Goal: Information Seeking & Learning: Learn about a topic

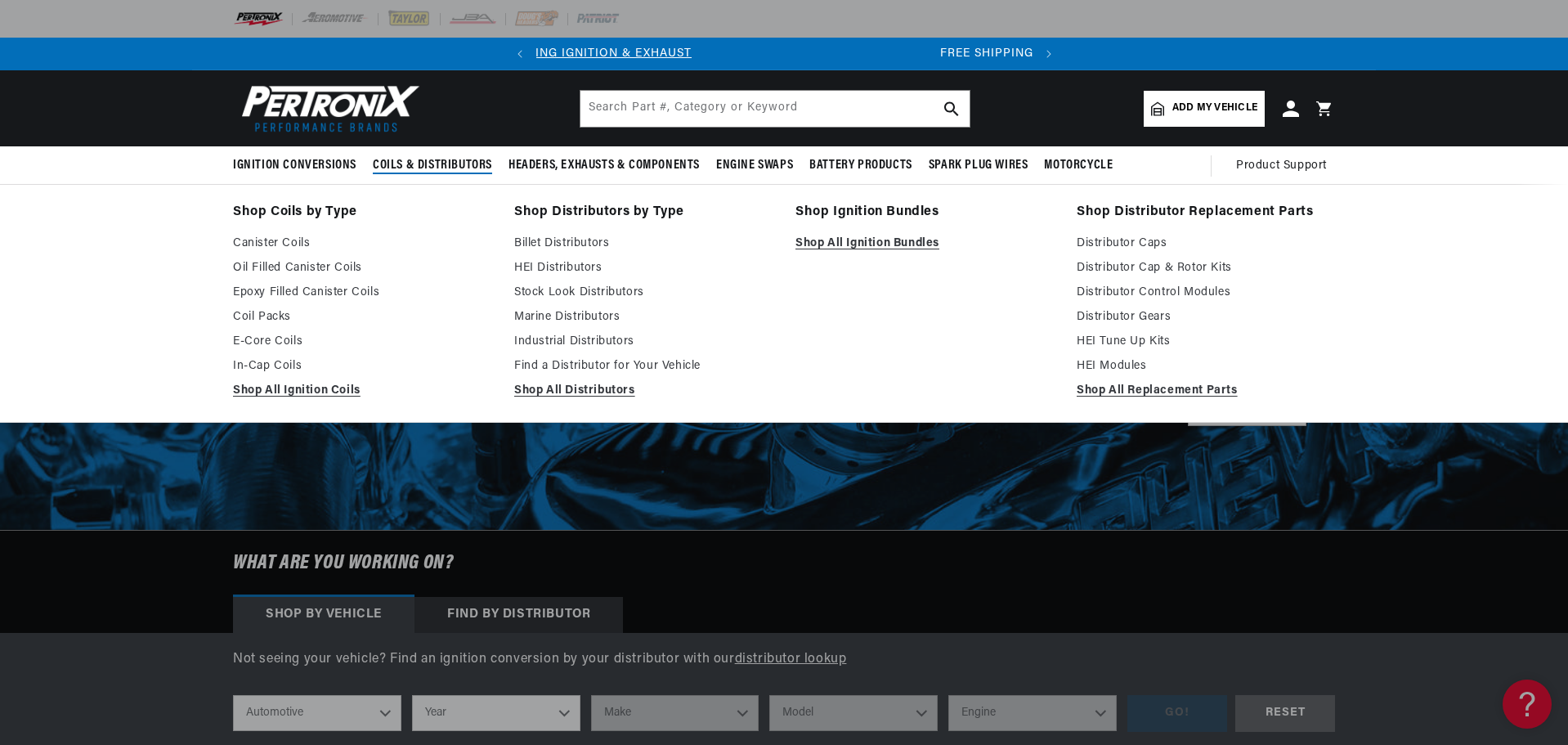
click at [391, 162] on span "Coils & Distributors" at bounding box center [432, 166] width 119 height 17
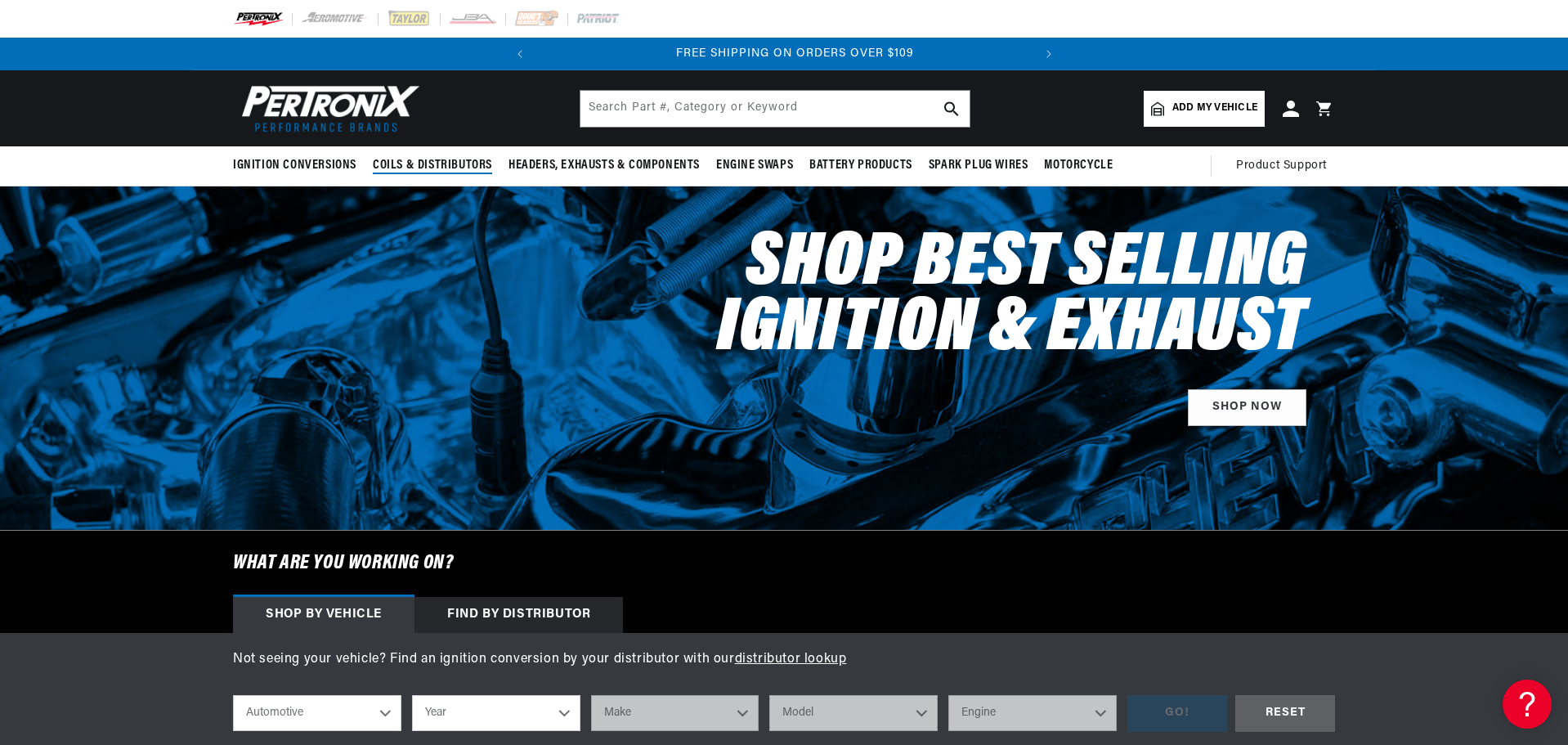
scroll to position [0, 496]
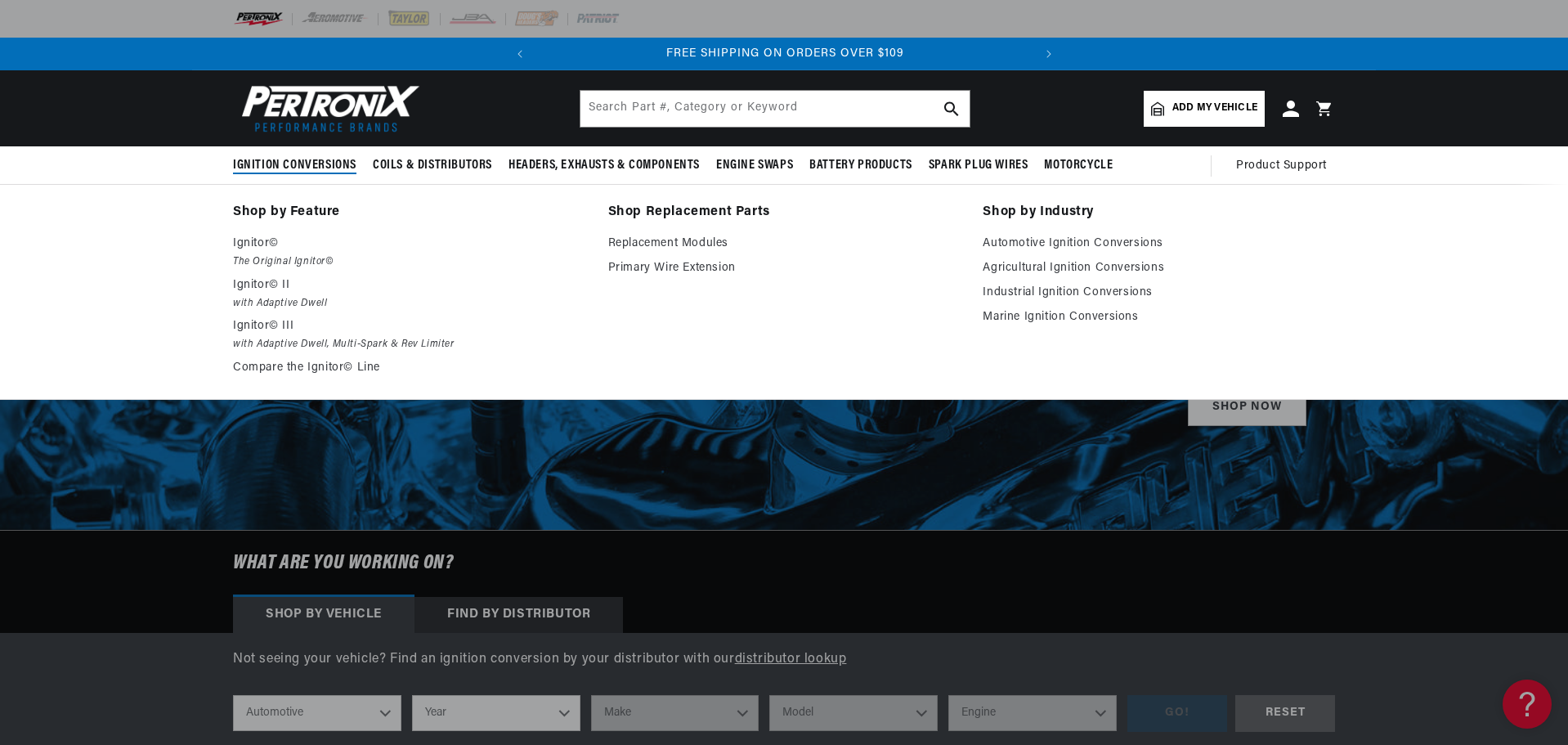
click at [334, 164] on span "Ignition Conversions" at bounding box center [295, 166] width 124 height 17
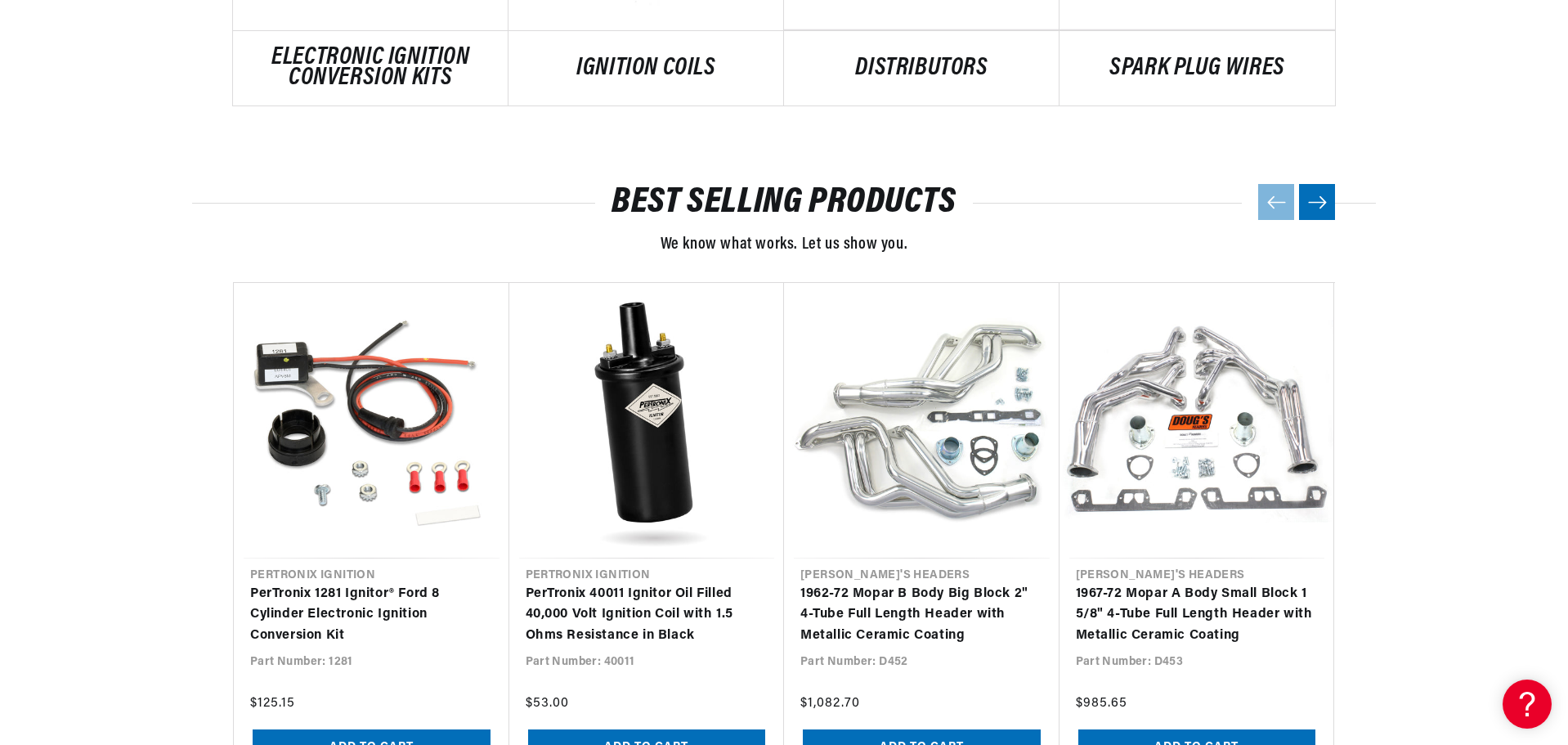
scroll to position [1391, 0]
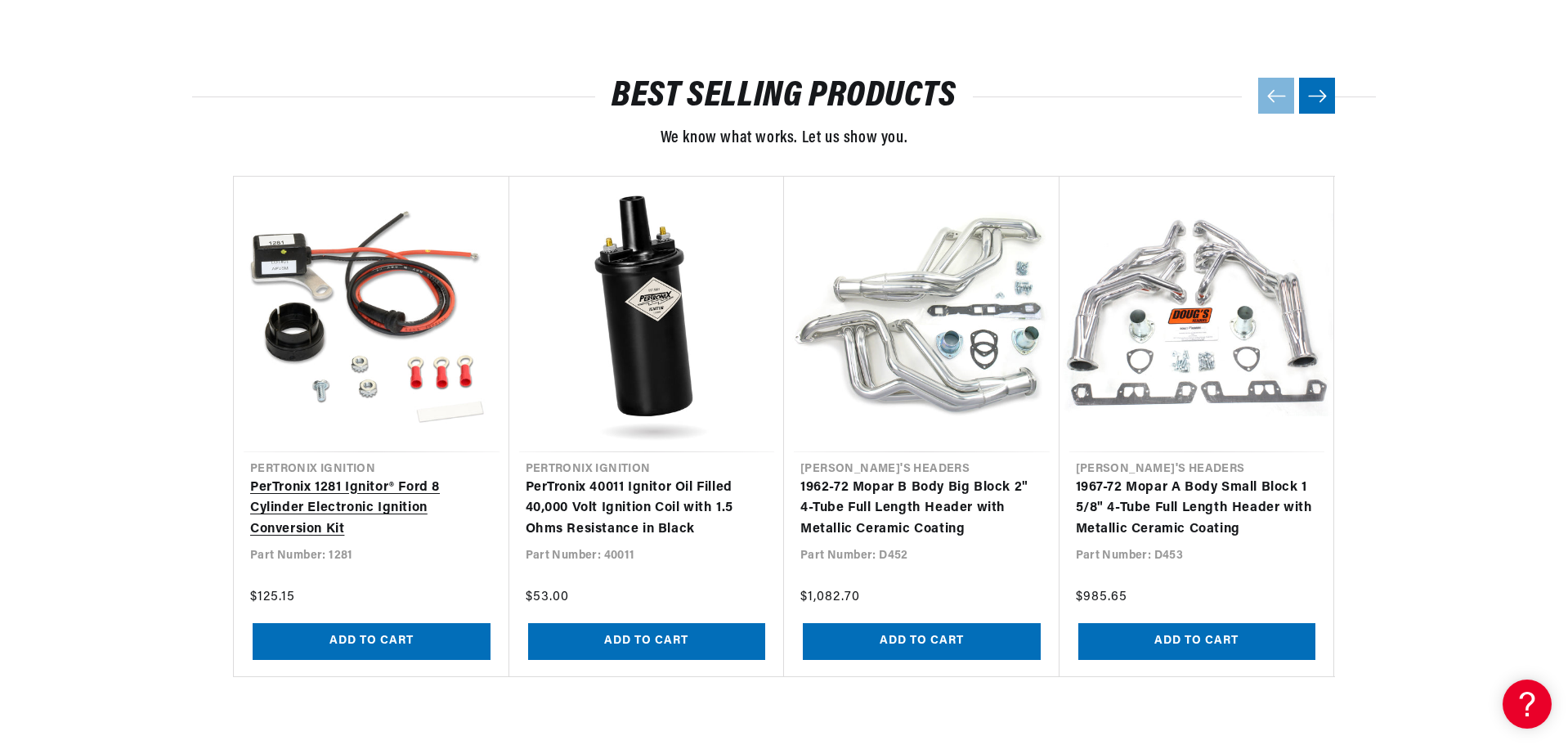
click at [279, 493] on link "PerTronix 1281 Ignitor® Ford 8 Cylinder Electronic Ignition Conversion Kit" at bounding box center [371, 509] width 243 height 63
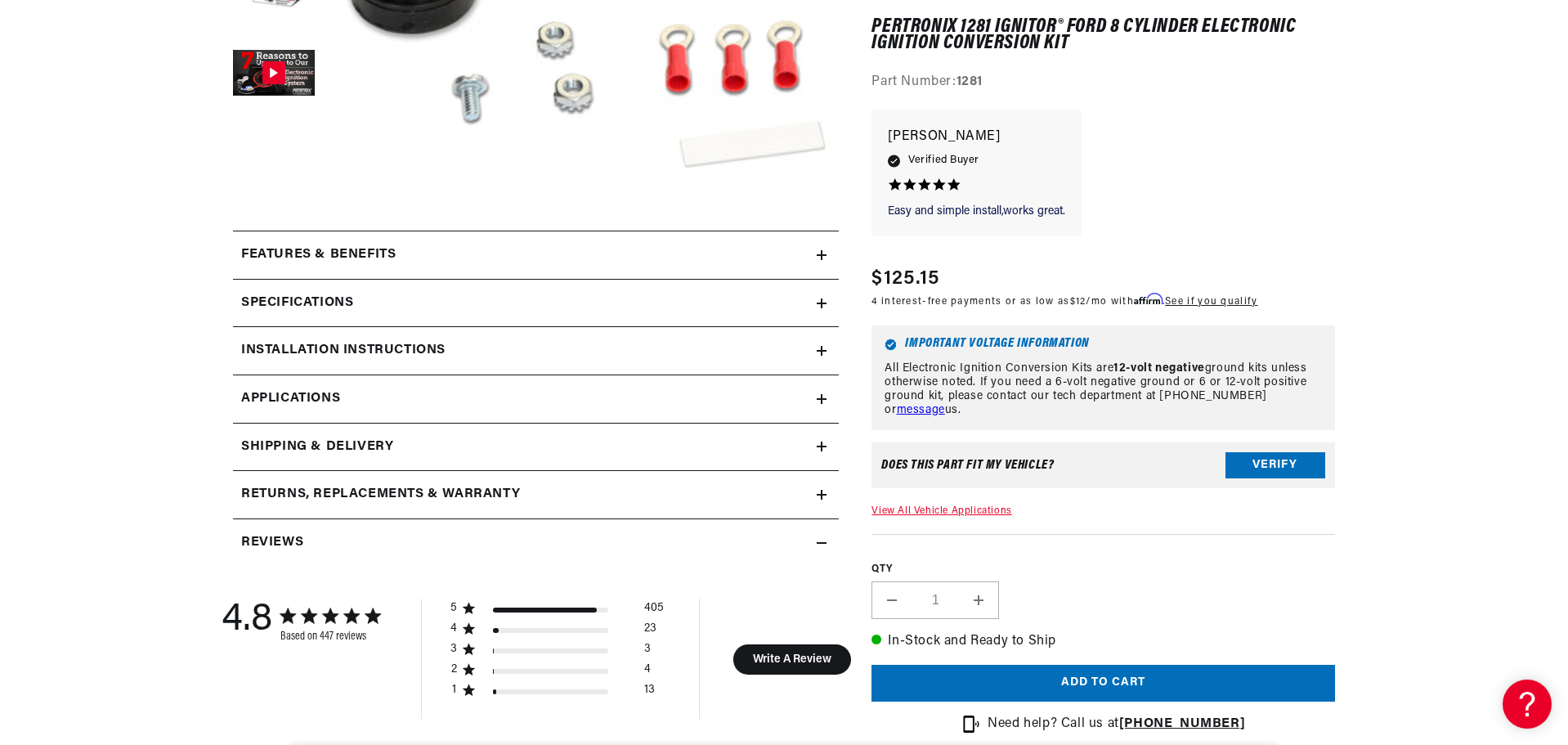
scroll to position [0, 496]
click at [254, 342] on h2 "Installation instructions" at bounding box center [343, 350] width 204 height 22
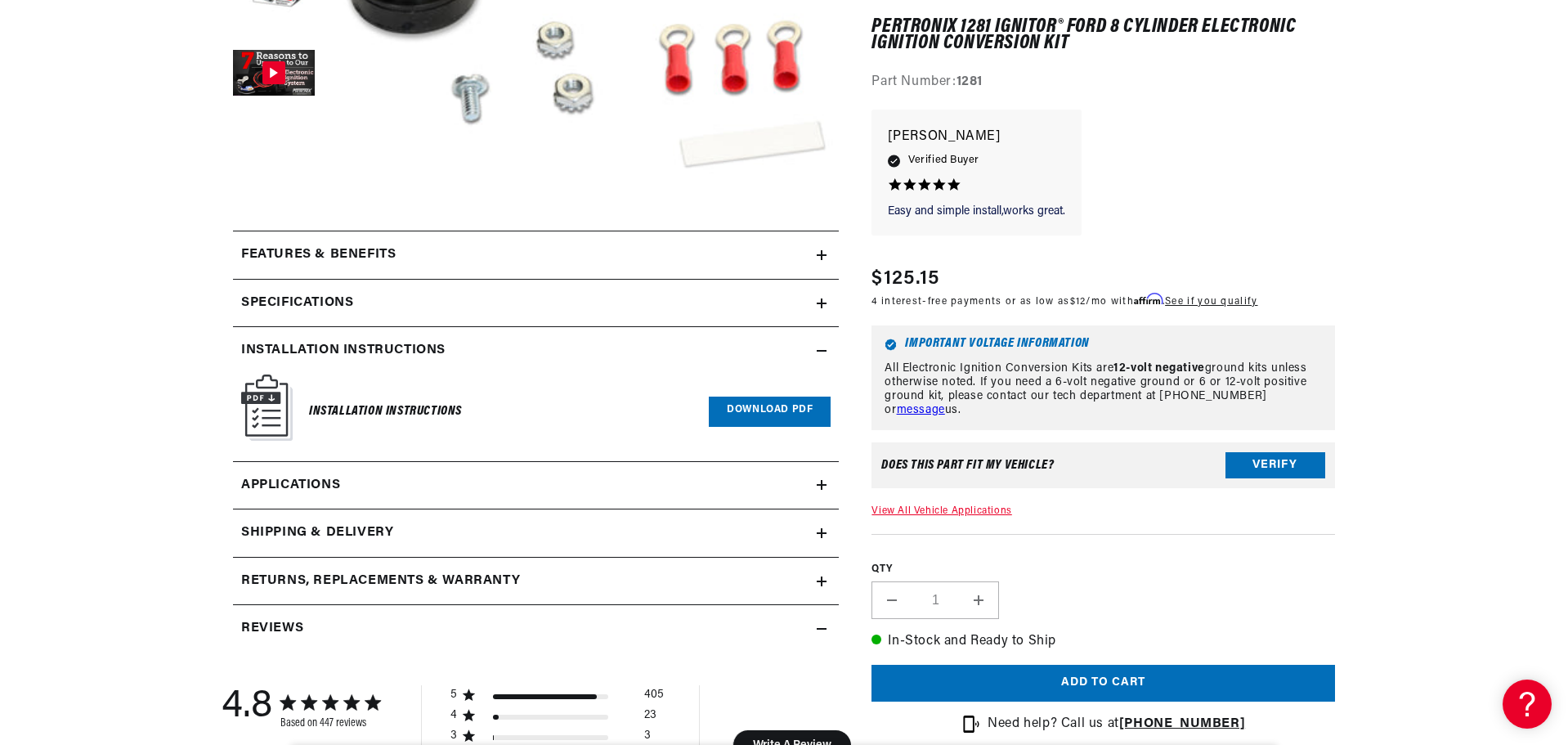
click at [781, 416] on link "Download PDF" at bounding box center [770, 411] width 122 height 30
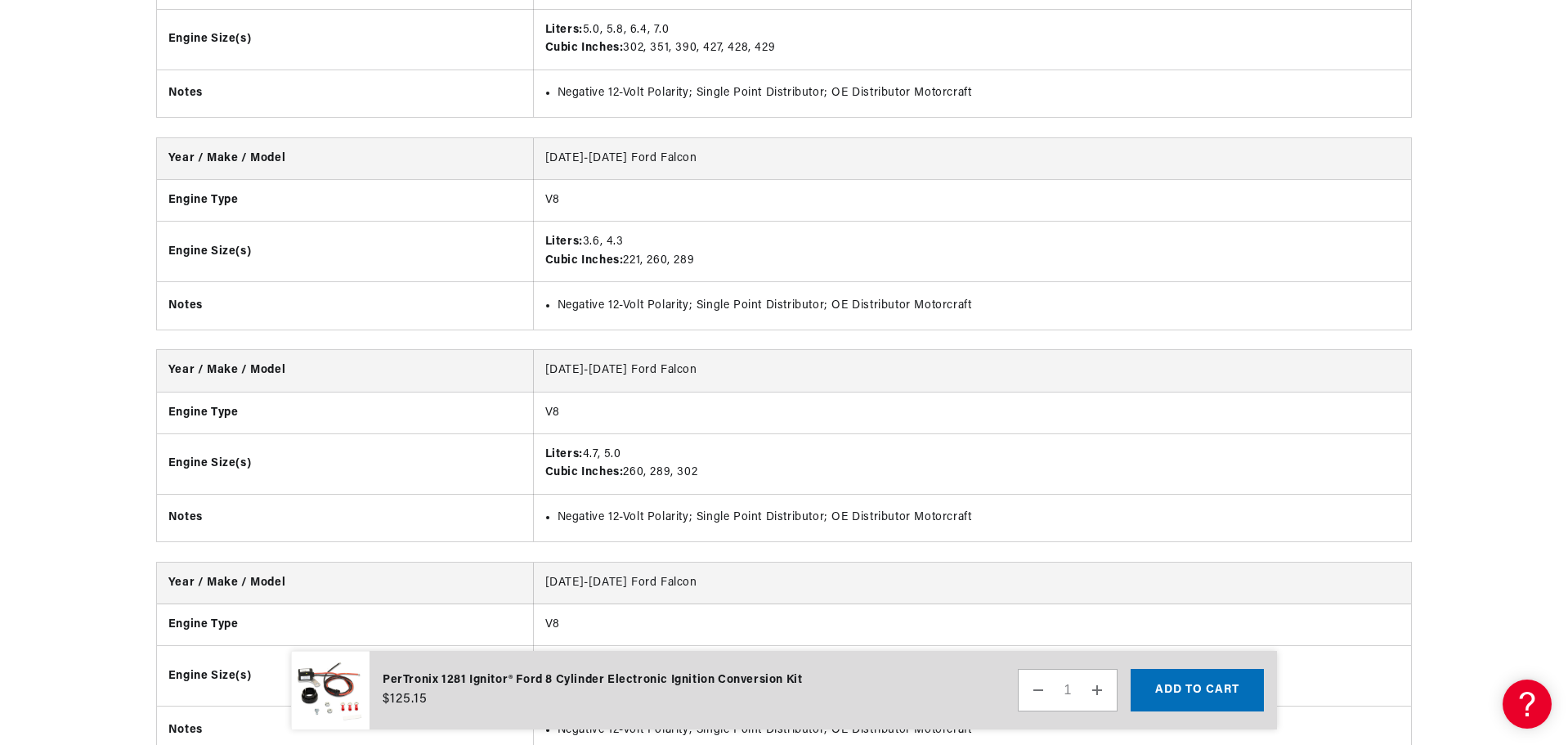
drag, startPoint x: 1496, startPoint y: 492, endPoint x: 1487, endPoint y: 465, distance: 28.5
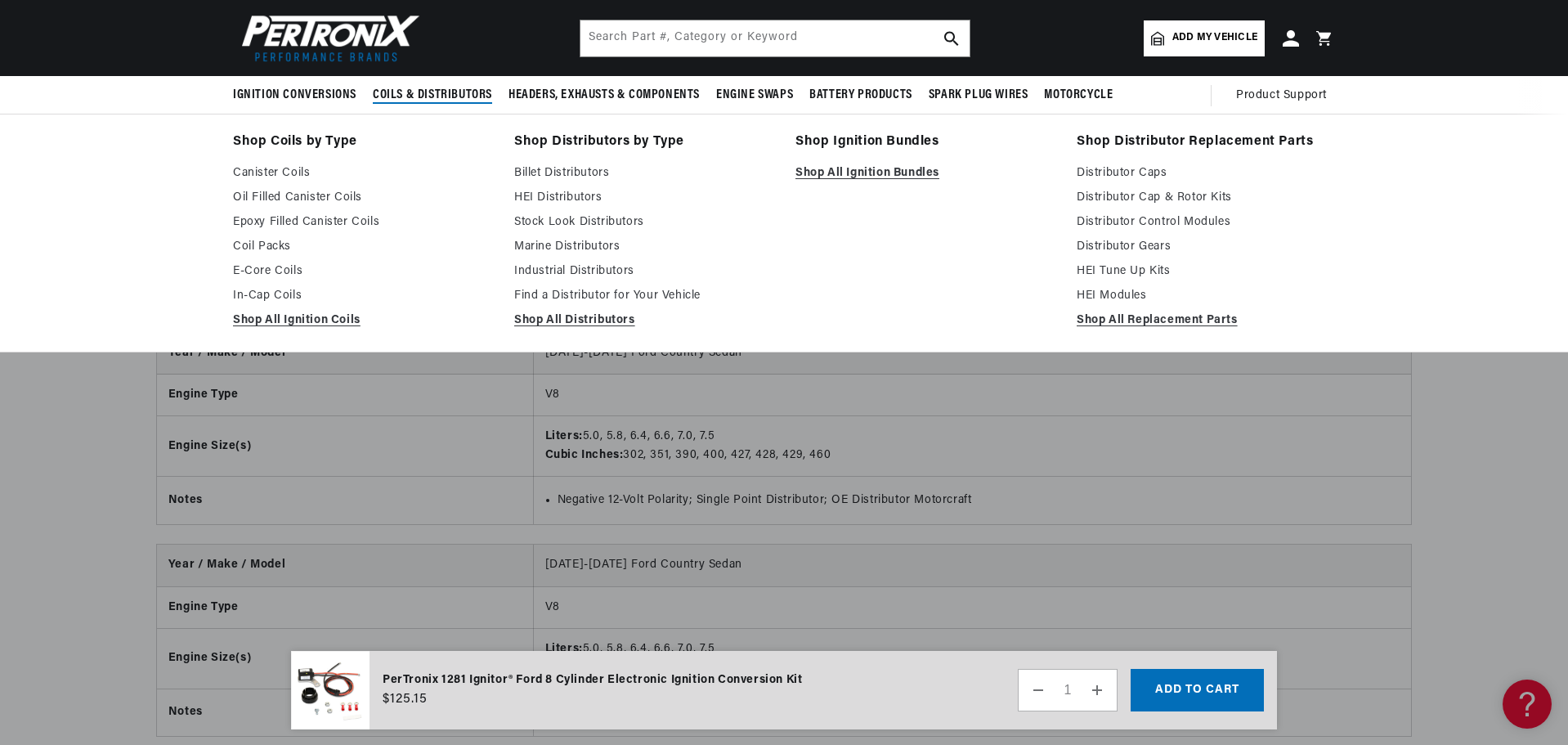
scroll to position [0, 0]
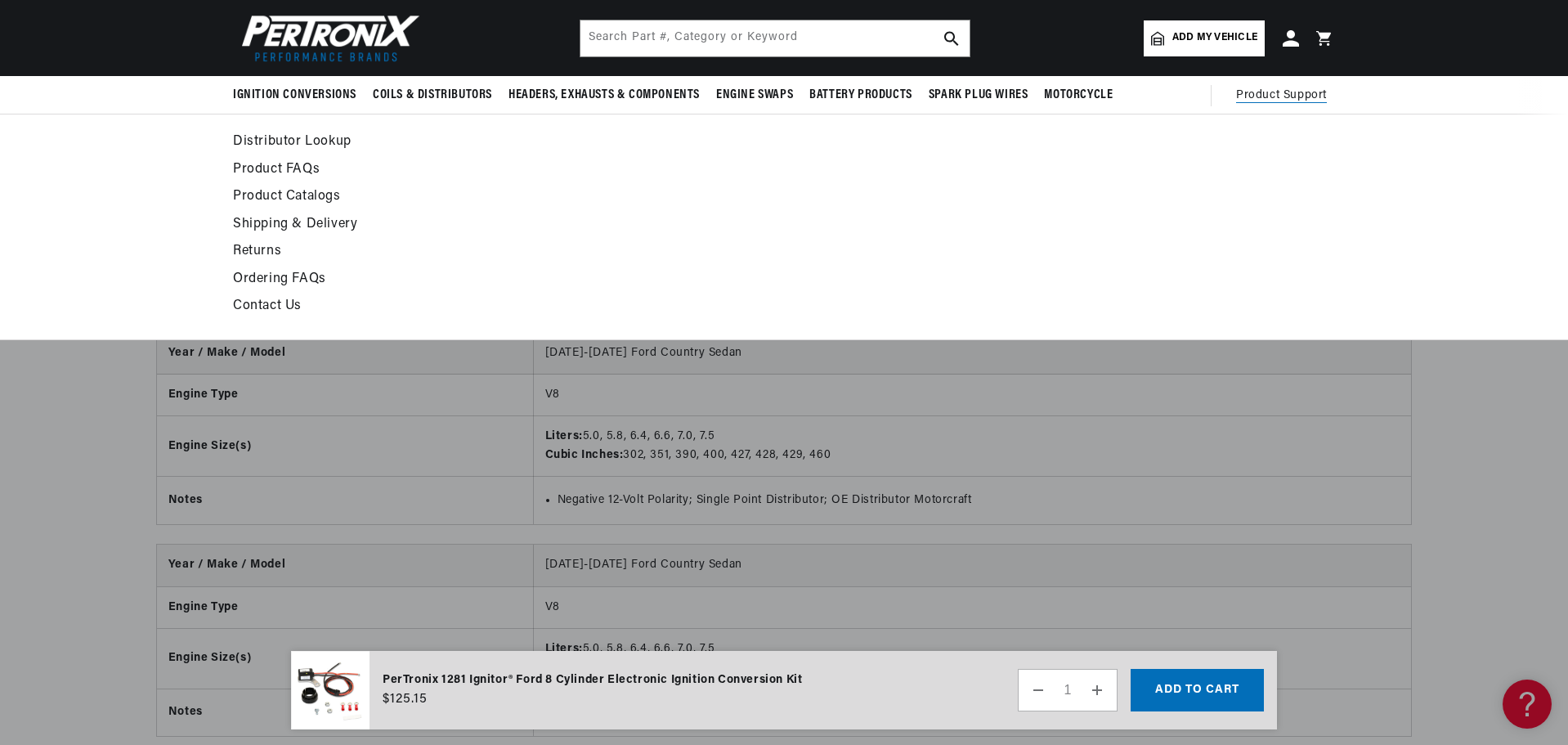
click at [1259, 97] on span "Product Support" at bounding box center [1281, 96] width 91 height 18
click at [266, 171] on link "Product FAQs" at bounding box center [635, 170] width 804 height 22
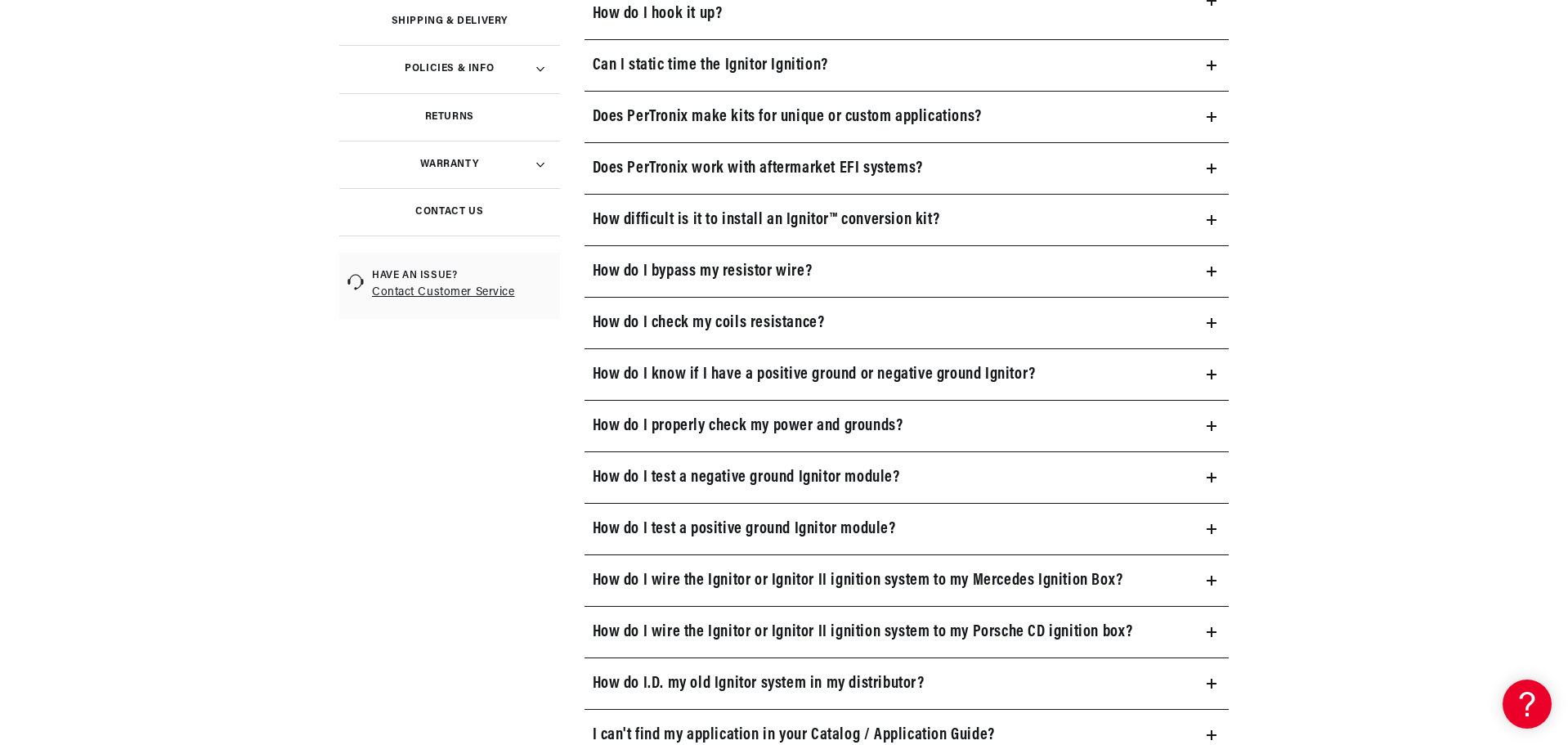
scroll to position [654, 0]
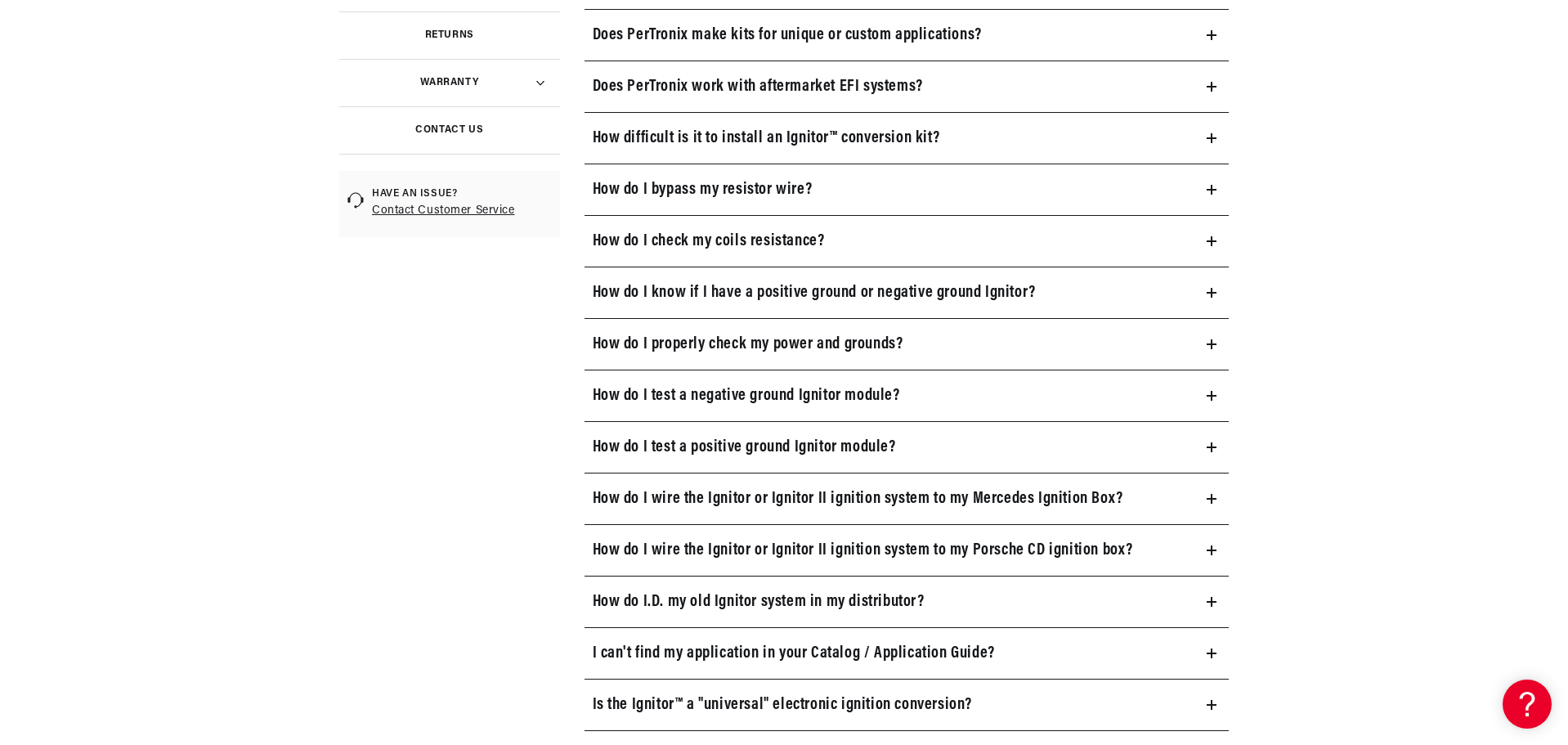
click at [1214, 246] on summary "How do I check my coils resistance?" at bounding box center [907, 241] width 645 height 51
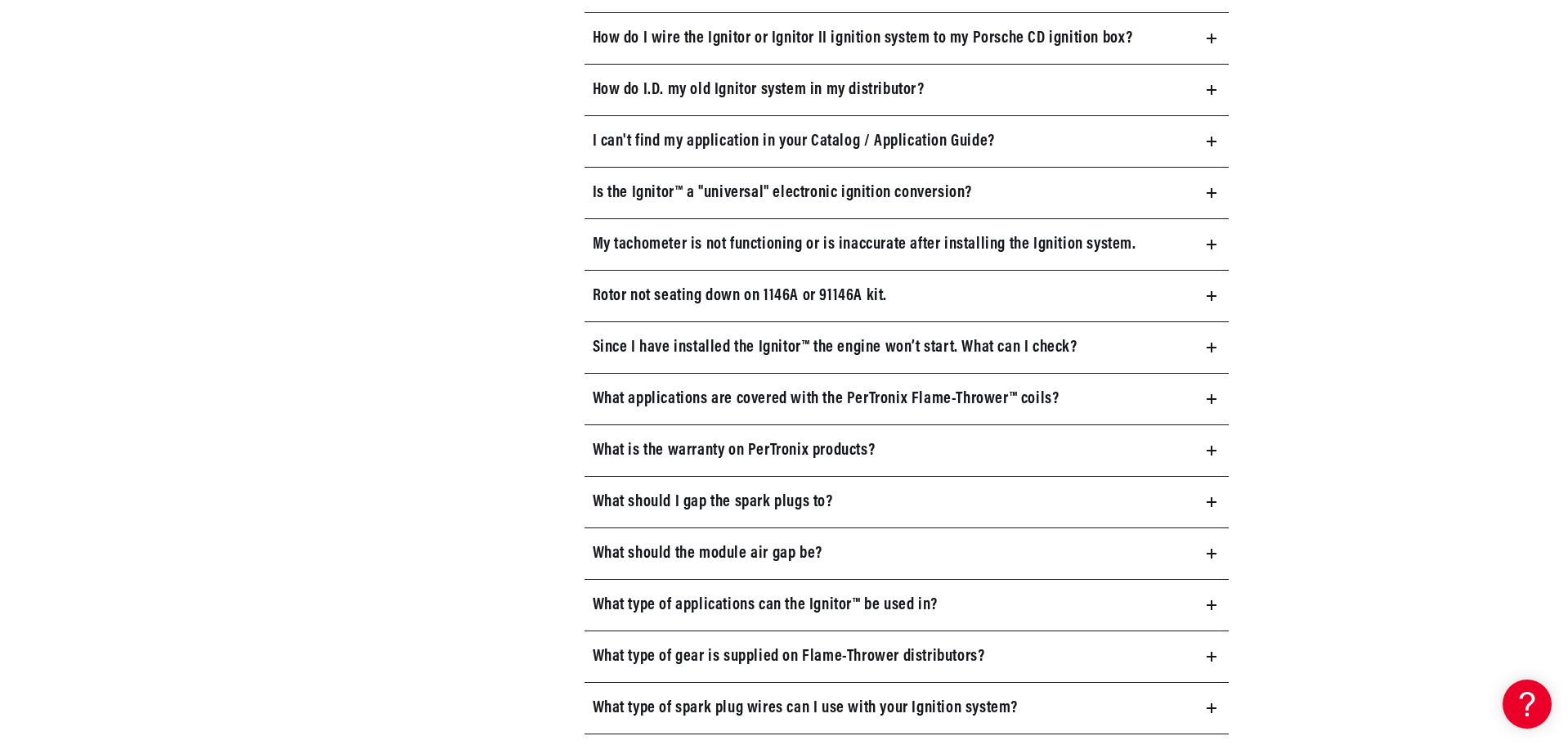
scroll to position [0, 0]
click at [1211, 242] on icon at bounding box center [1211, 245] width 0 height 9
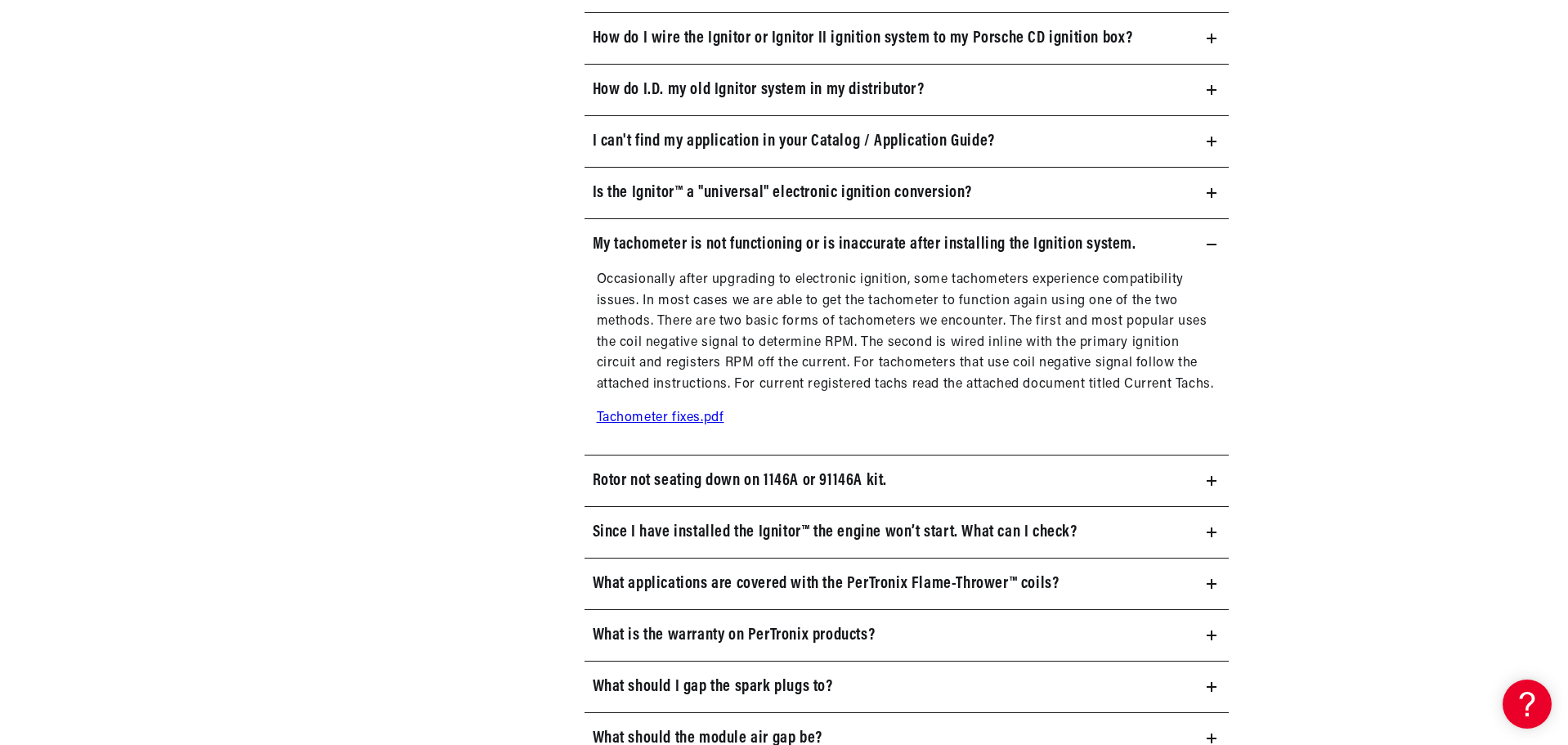
scroll to position [0, 496]
click at [674, 414] on link "Tachometer fixes.pdf" at bounding box center [660, 418] width 127 height 13
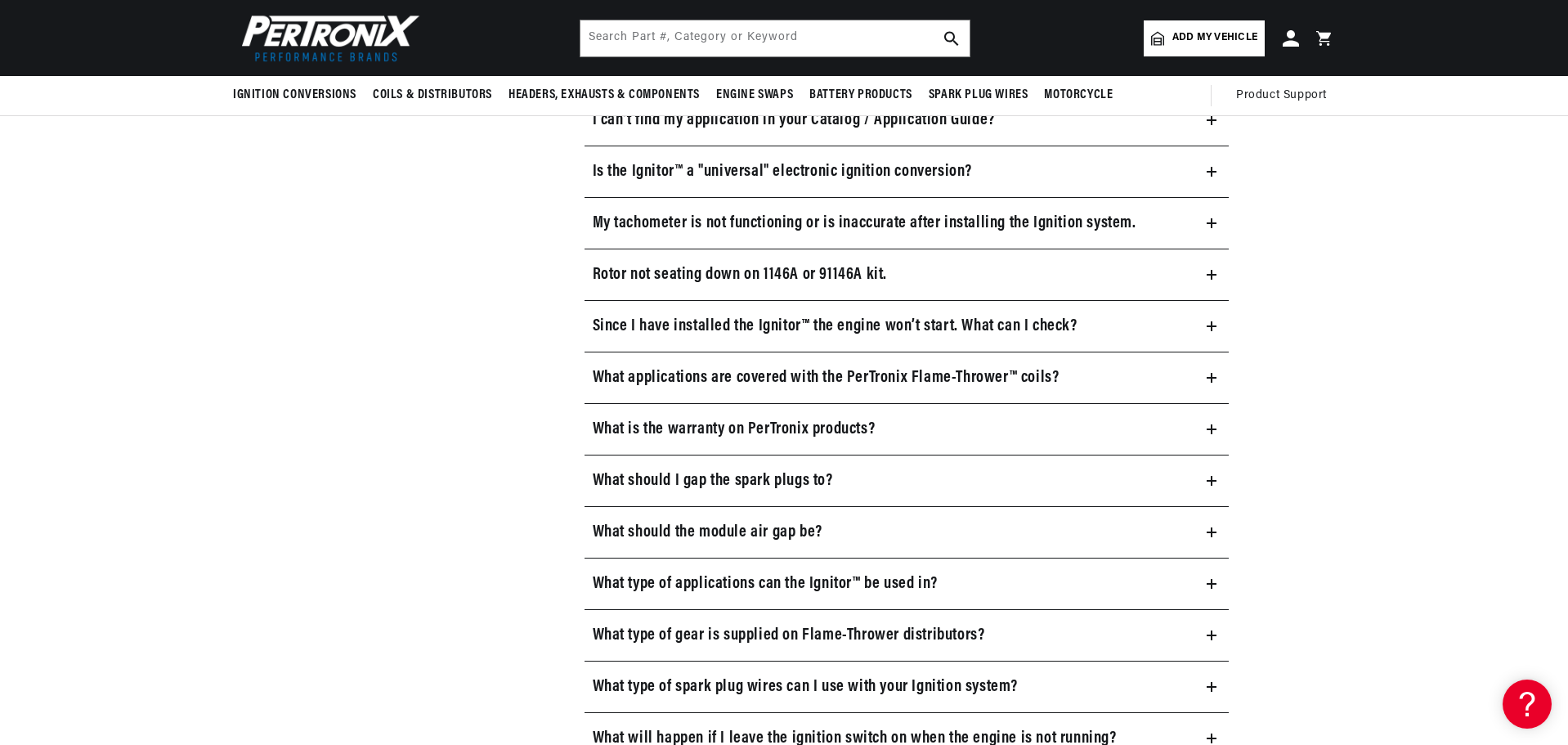
scroll to position [1145, 0]
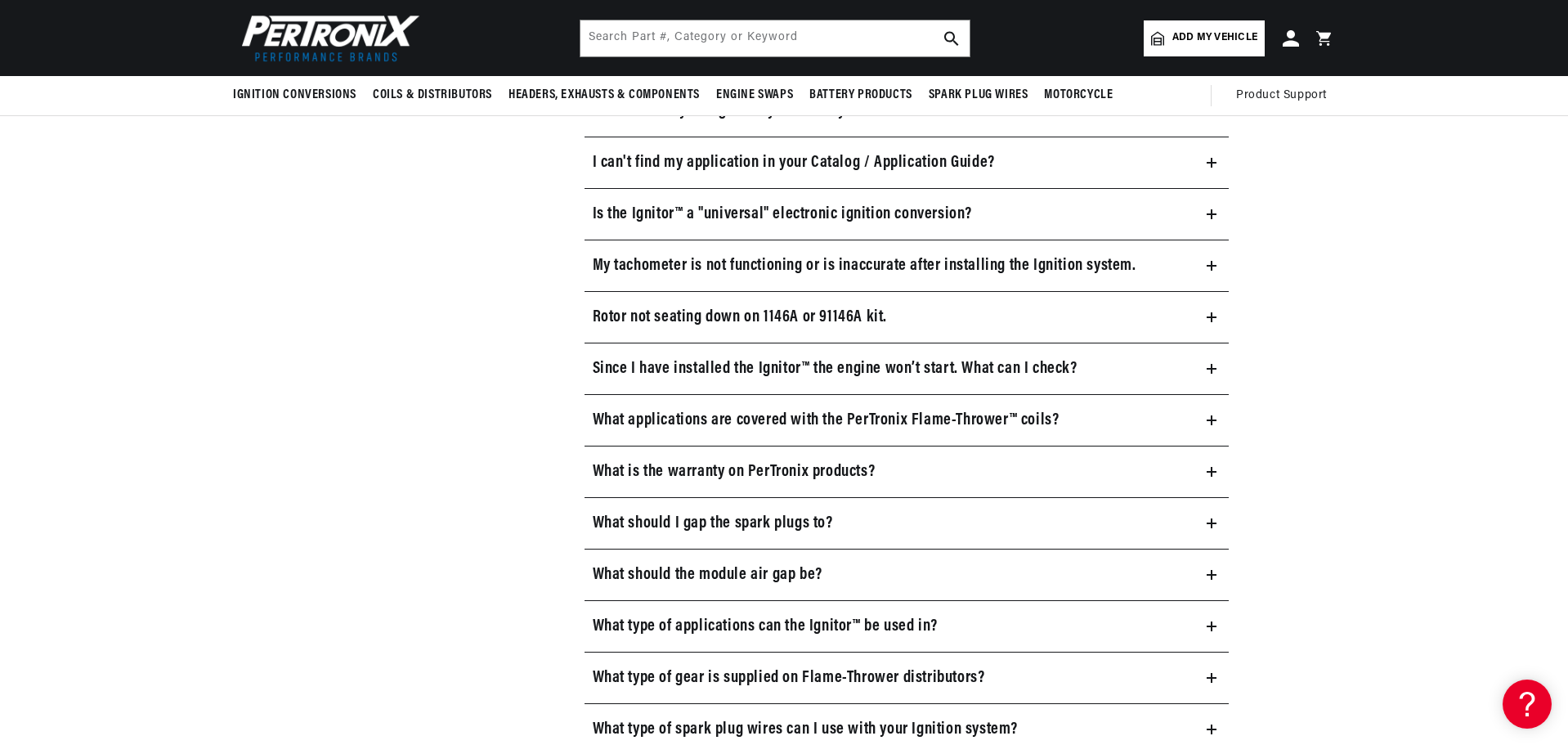
click at [1209, 266] on icon at bounding box center [1211, 266] width 9 height 0
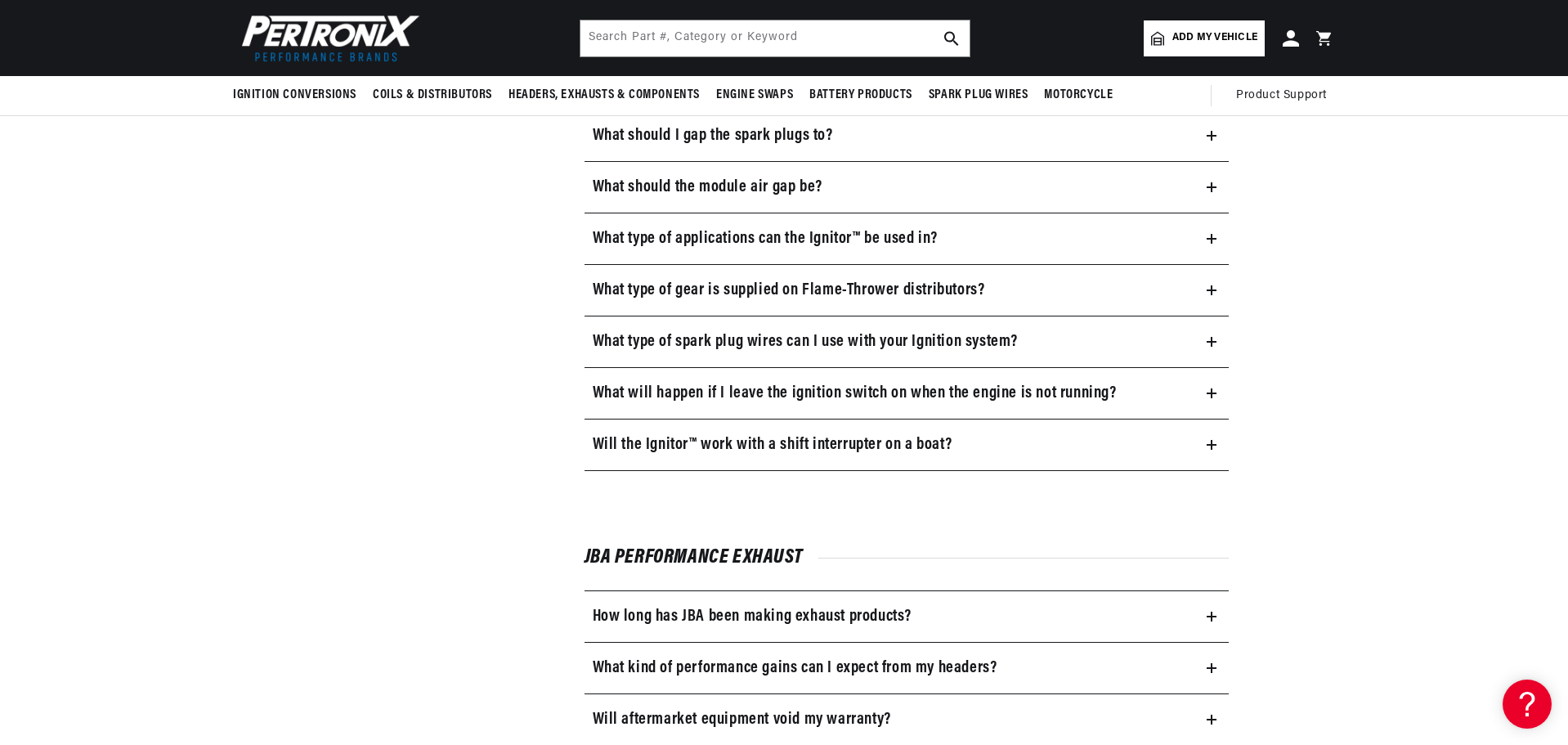
scroll to position [1636, 0]
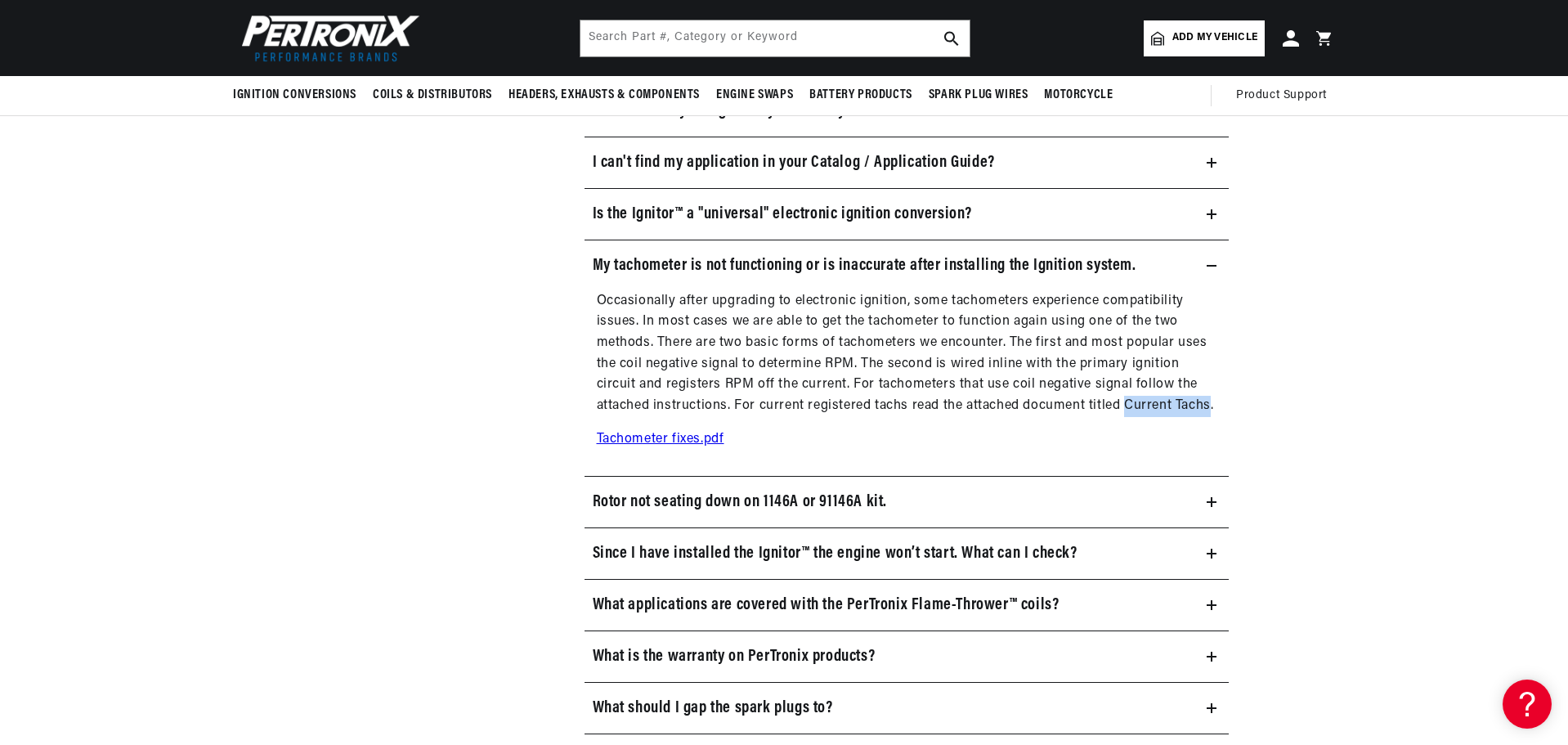
drag, startPoint x: 1210, startPoint y: 402, endPoint x: 1128, endPoint y: 410, distance: 82.4
click at [1128, 410] on p "Occasionally after upgrading to electronic ignition, some tachometers experienc…" at bounding box center [907, 354] width 620 height 126
copy p "Current Tachs"
click at [636, 29] on input "text" at bounding box center [775, 38] width 389 height 36
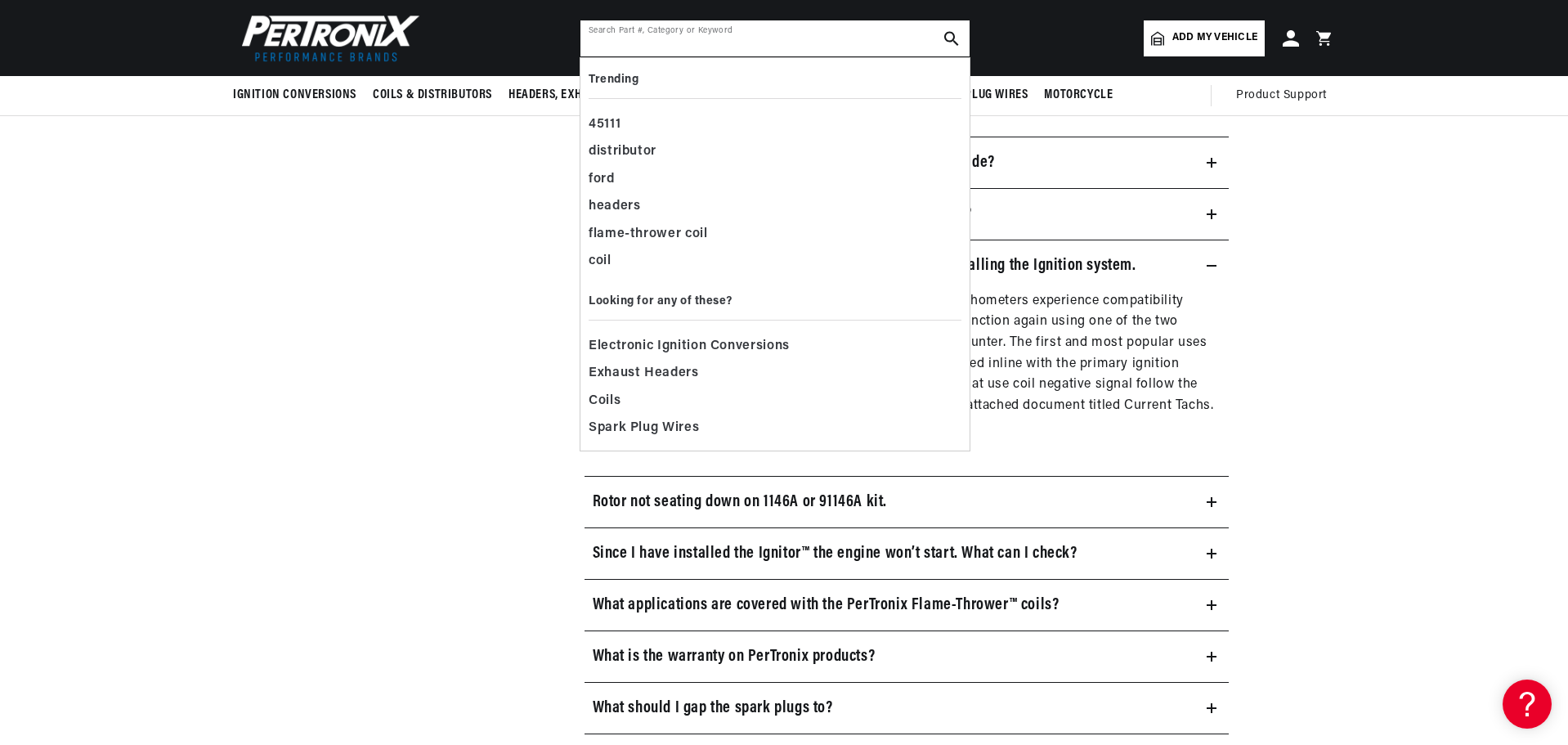
paste input "Current Tachs"
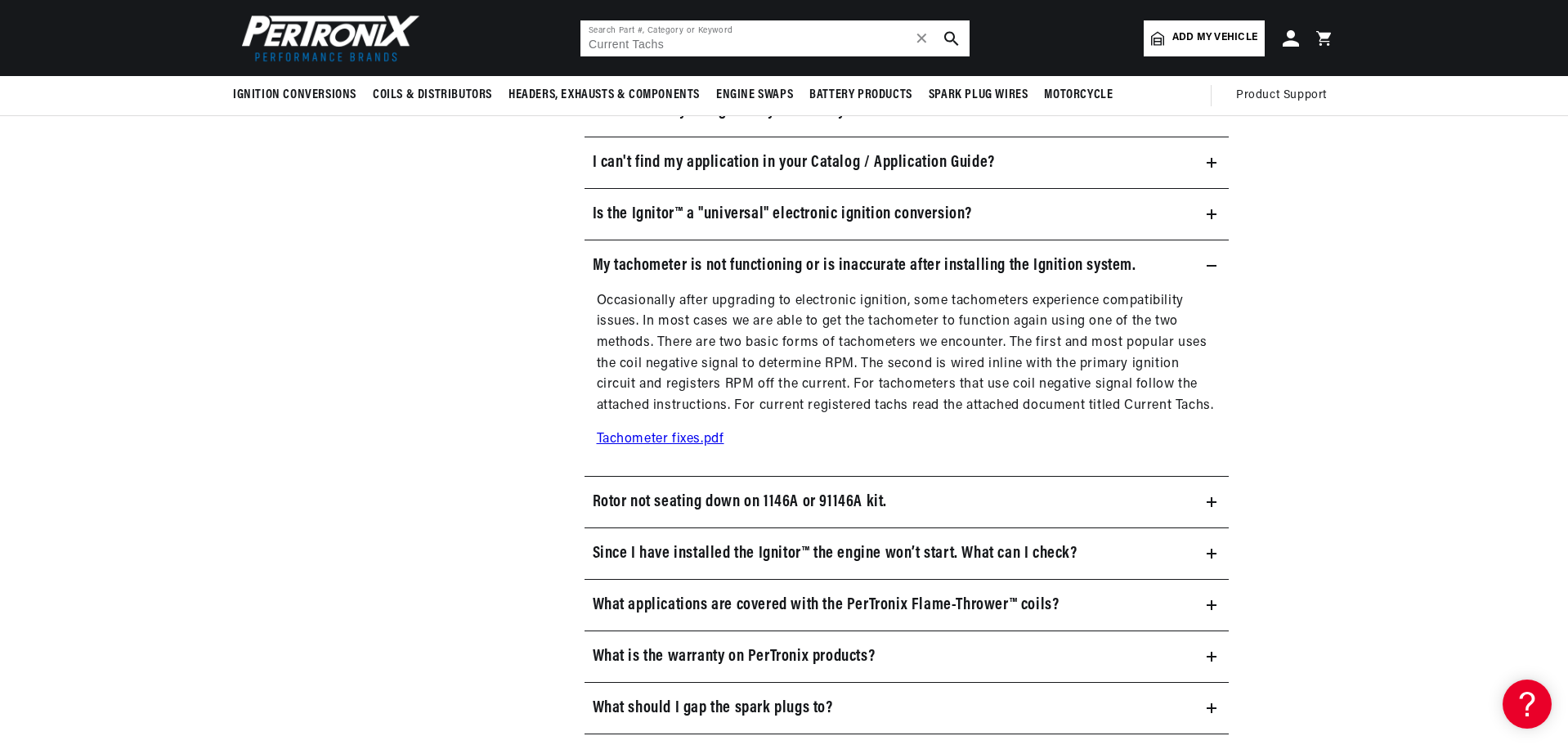
type input "Current Tachs"
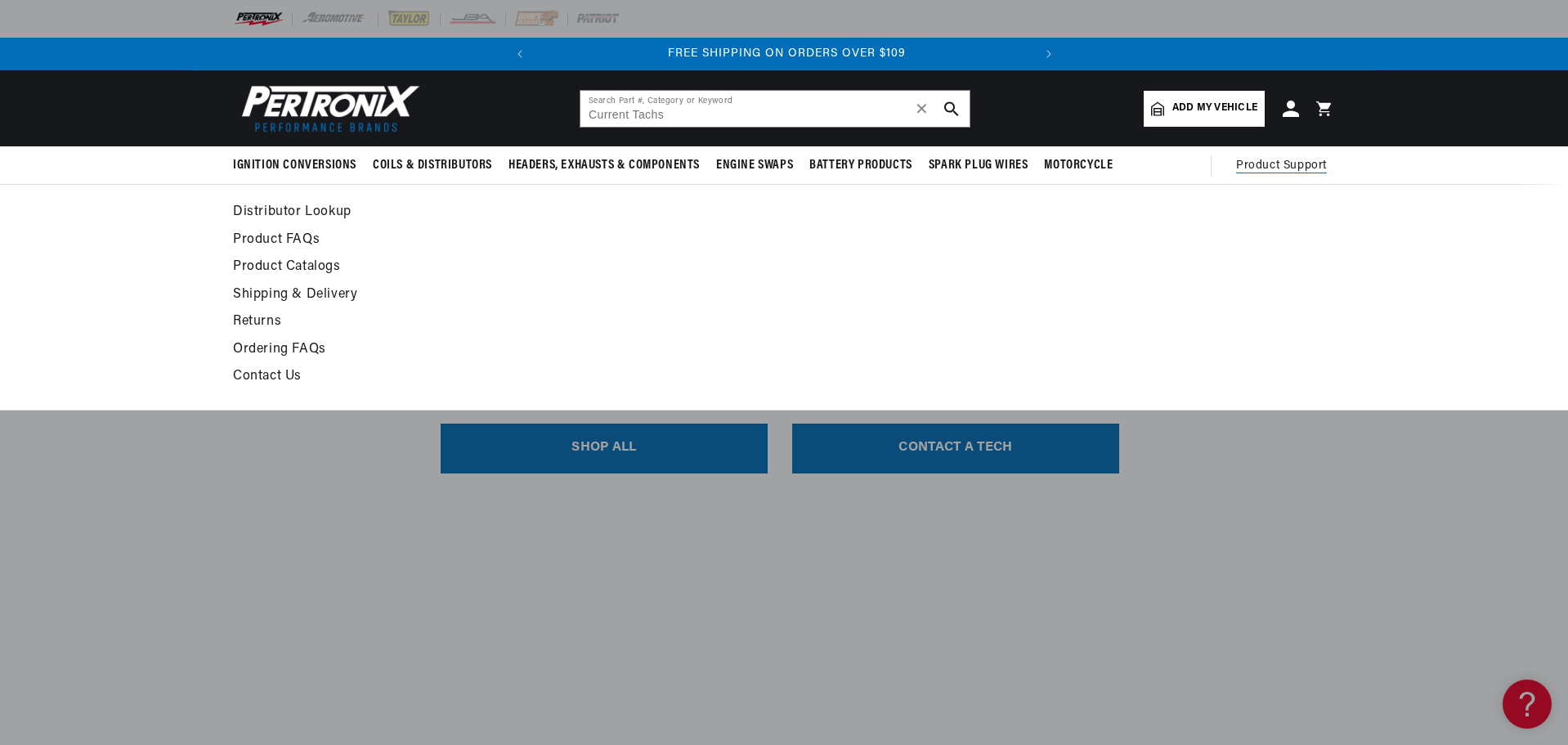
scroll to position [0, 496]
click at [1263, 163] on span "Product Support" at bounding box center [1281, 166] width 91 height 18
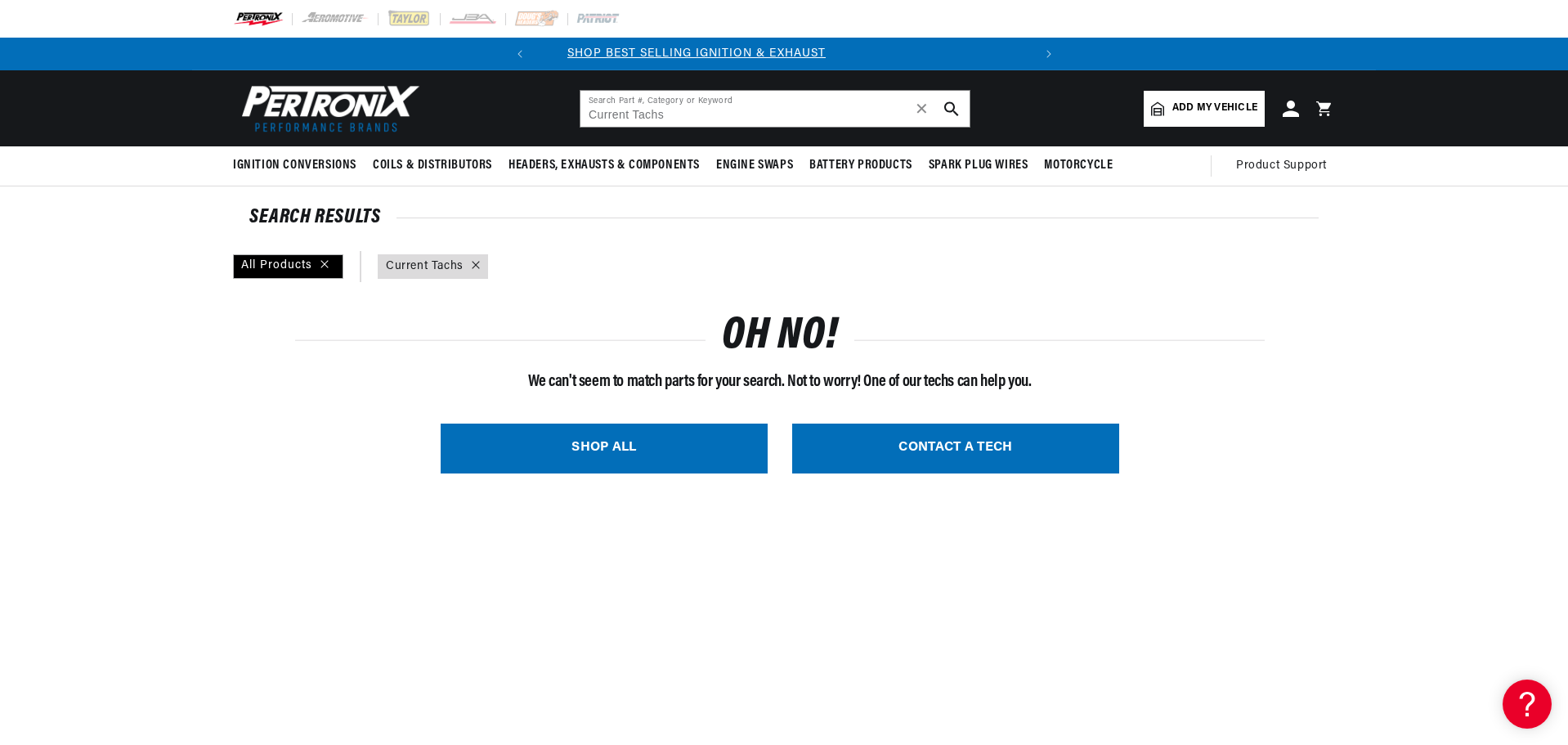
scroll to position [0, 0]
click at [472, 261] on icon at bounding box center [476, 264] width 8 height 8
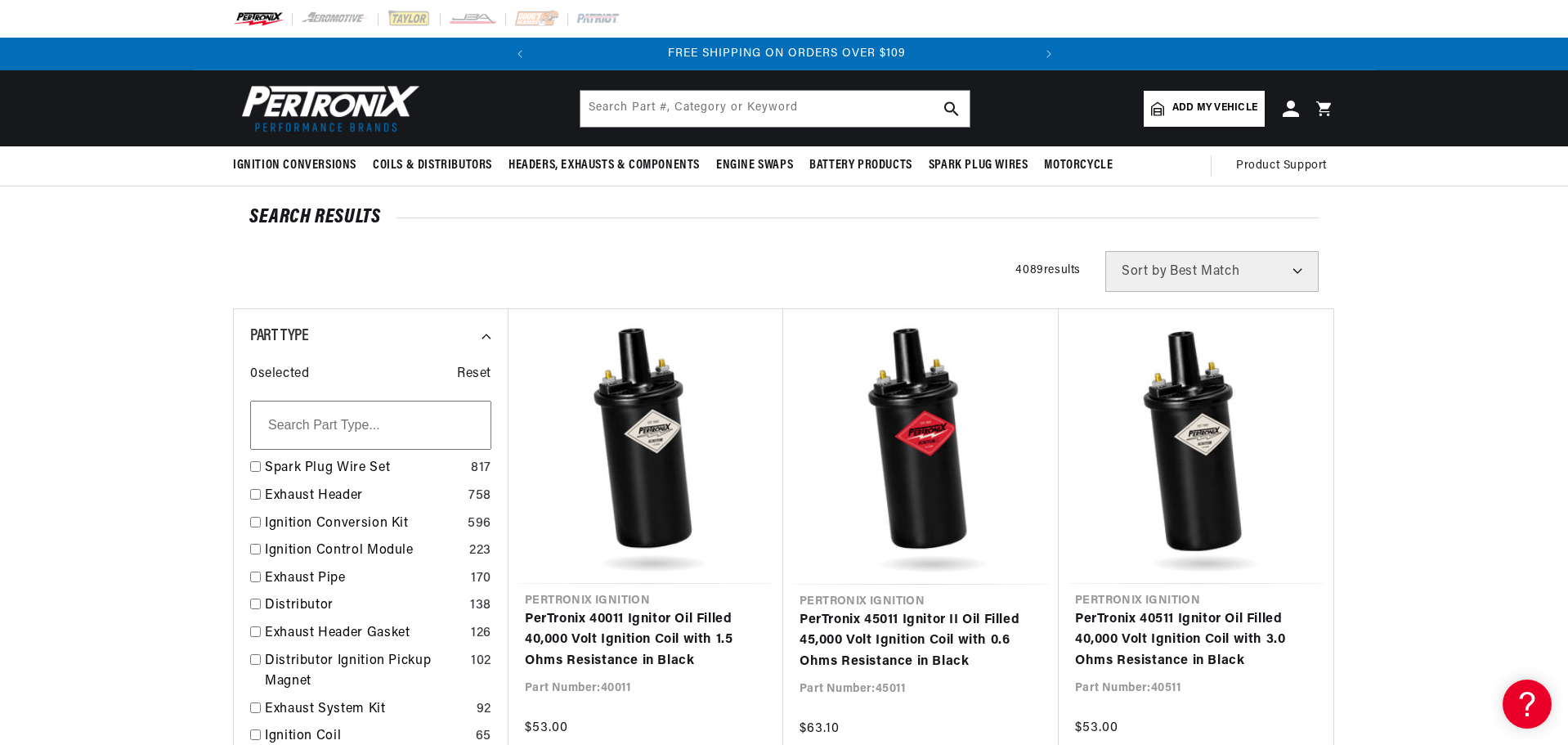
scroll to position [0, 496]
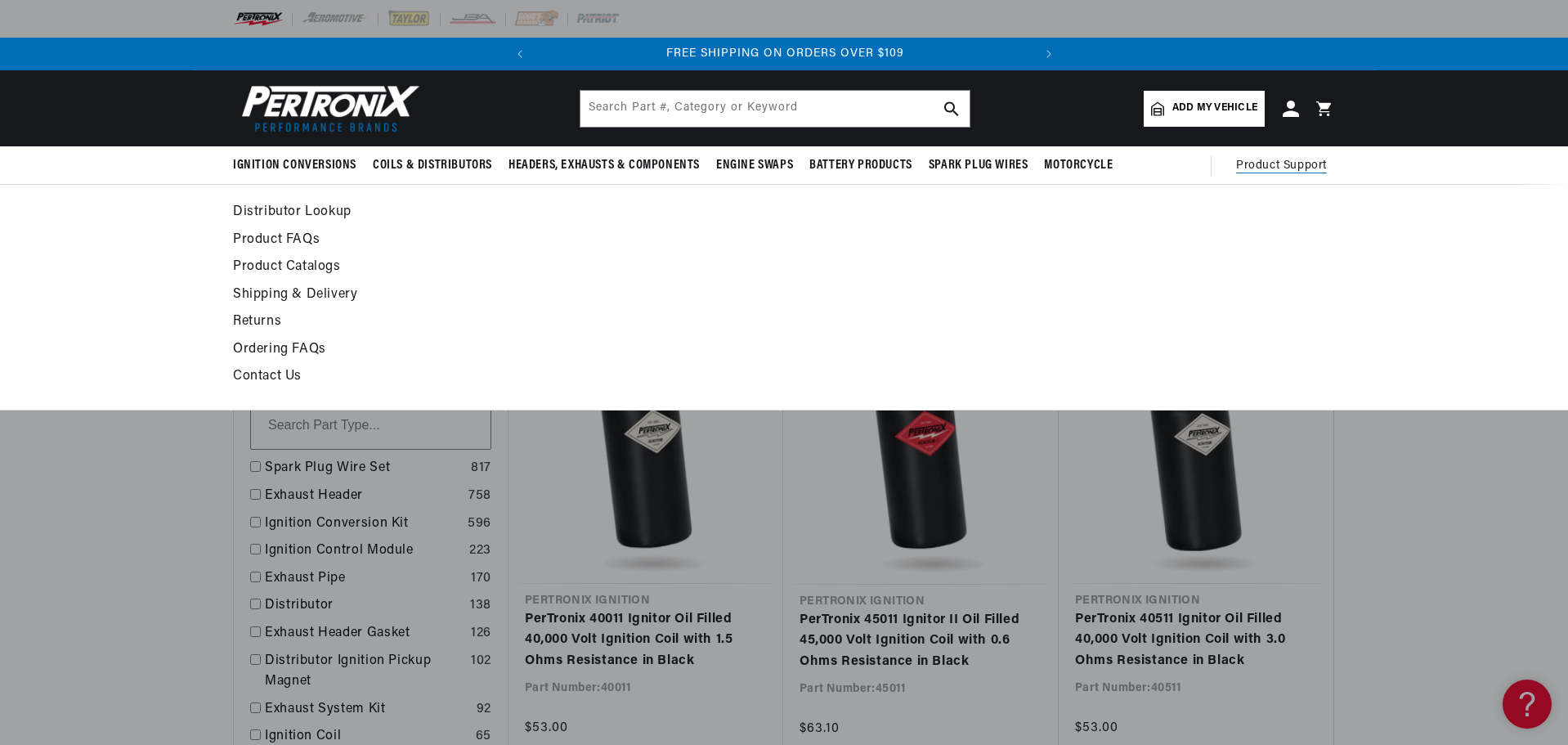
click at [1274, 159] on span "Product Support" at bounding box center [1281, 166] width 91 height 18
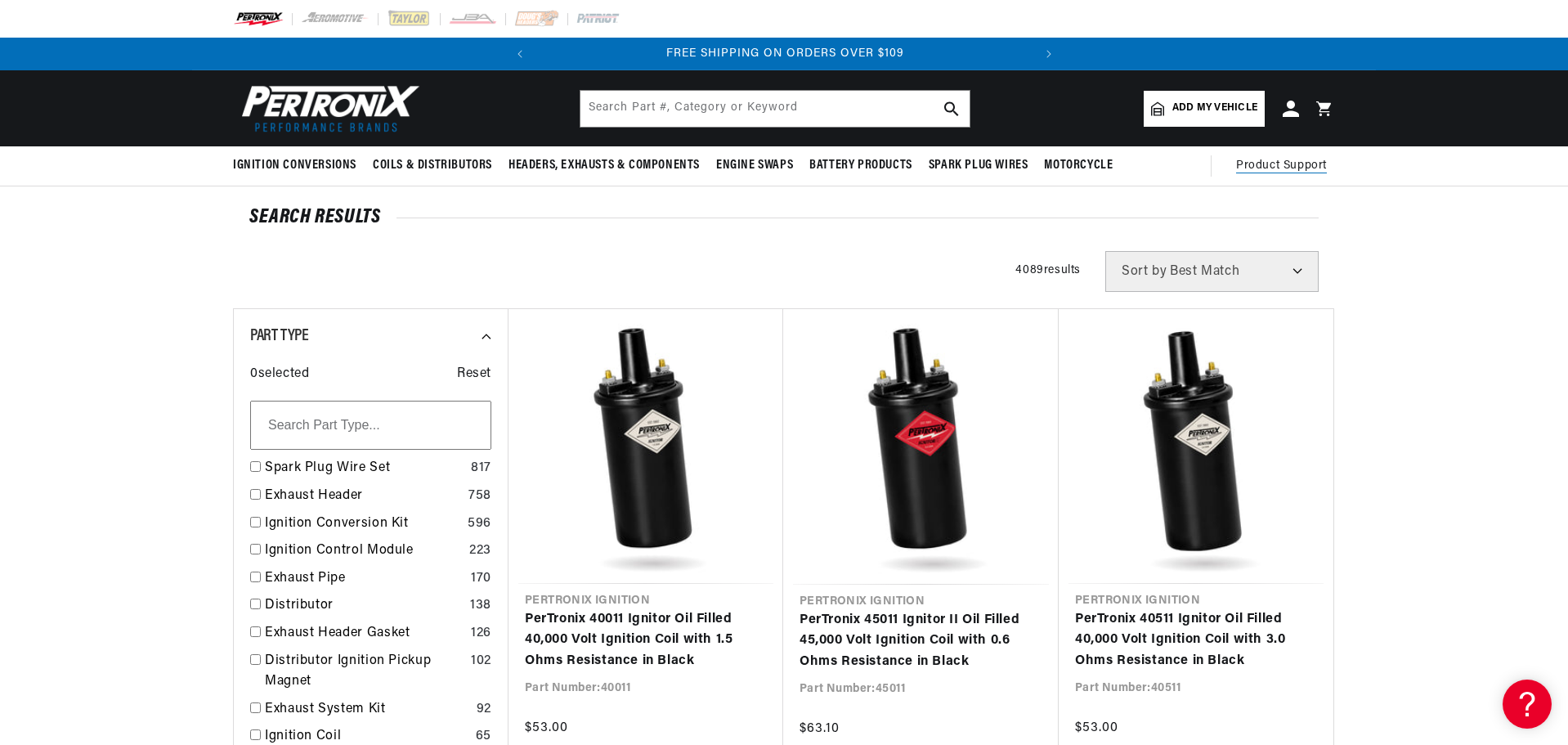
click at [1272, 166] on span "Product Support" at bounding box center [1281, 166] width 91 height 18
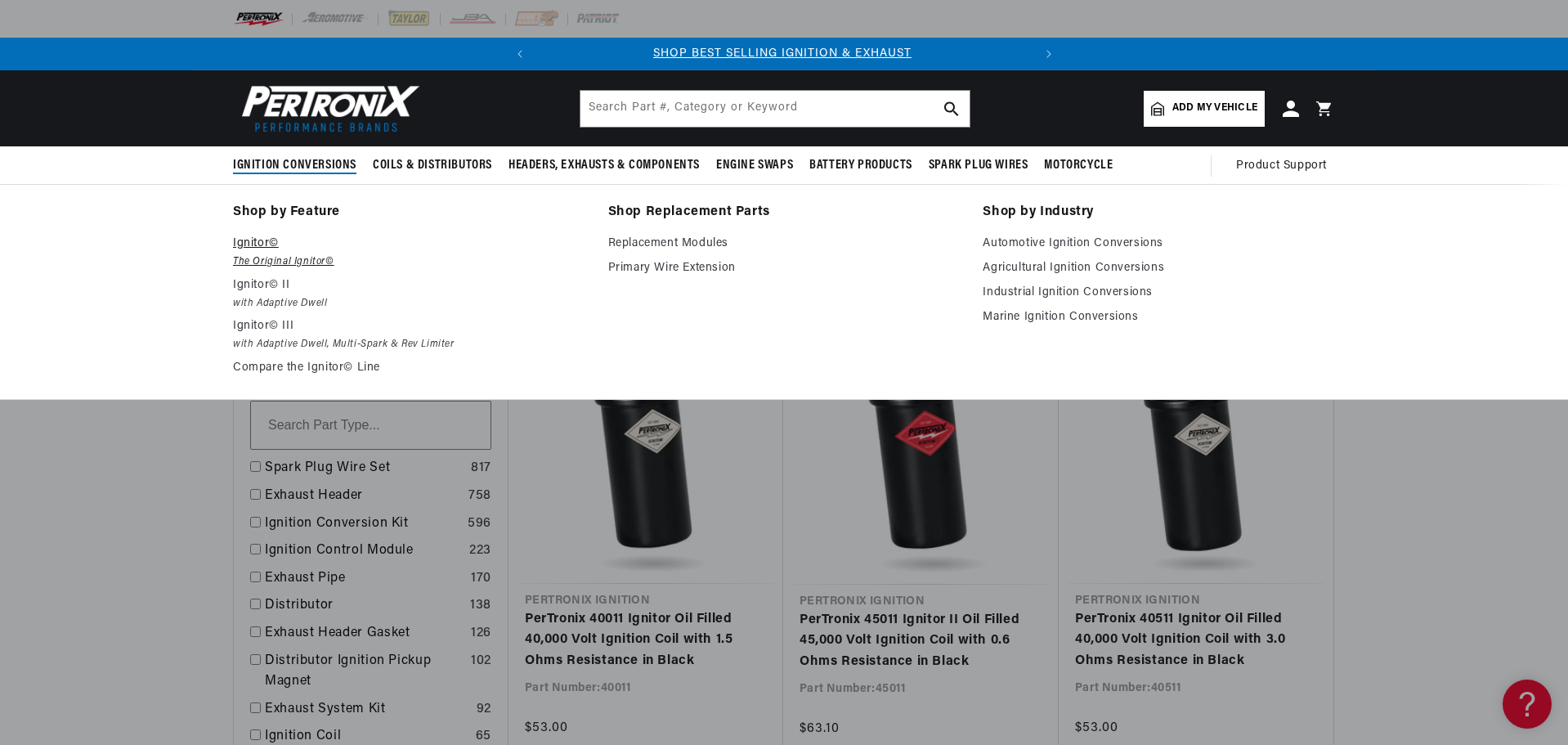
scroll to position [0, 0]
click at [252, 245] on p "Ignitor©" at bounding box center [409, 244] width 352 height 20
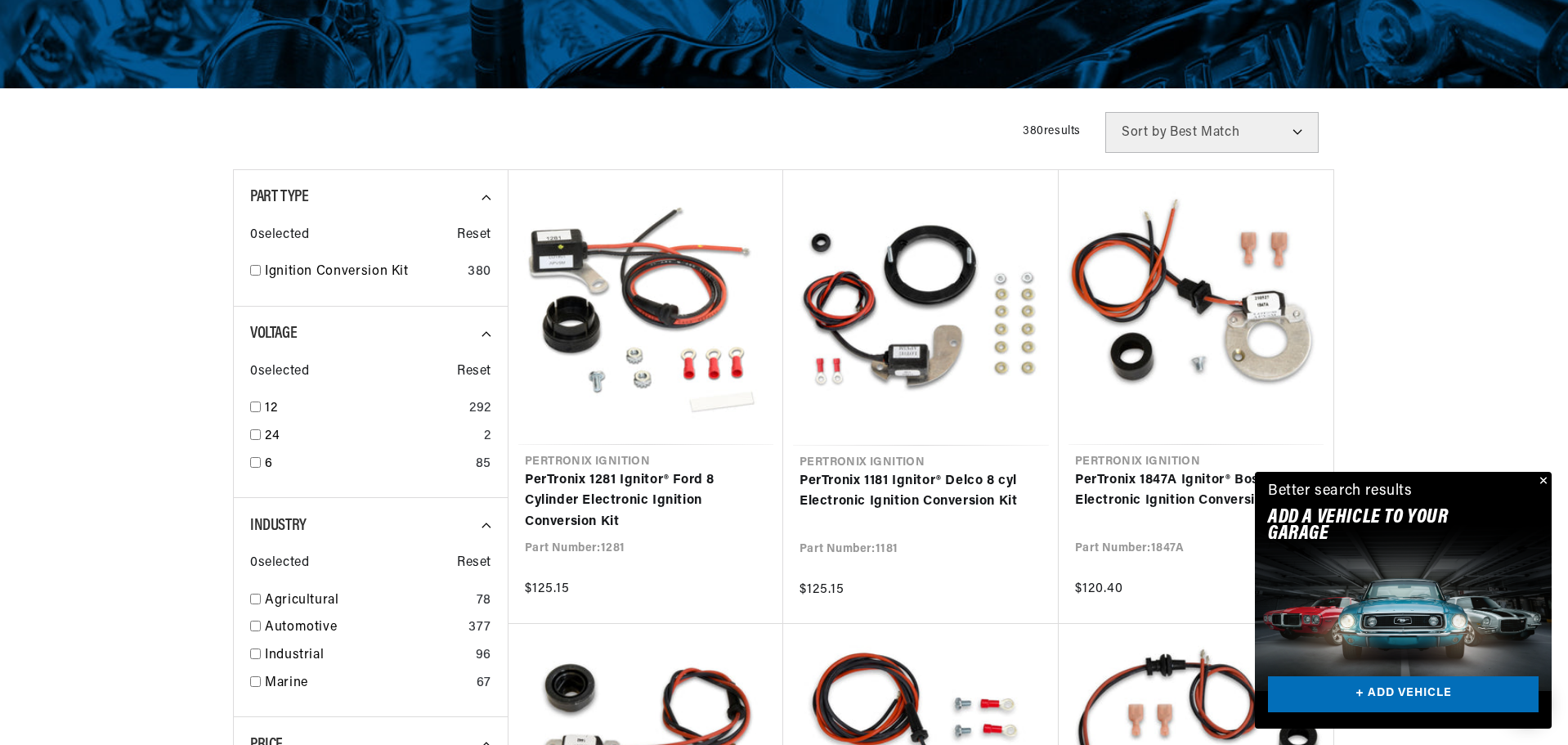
scroll to position [327, 0]
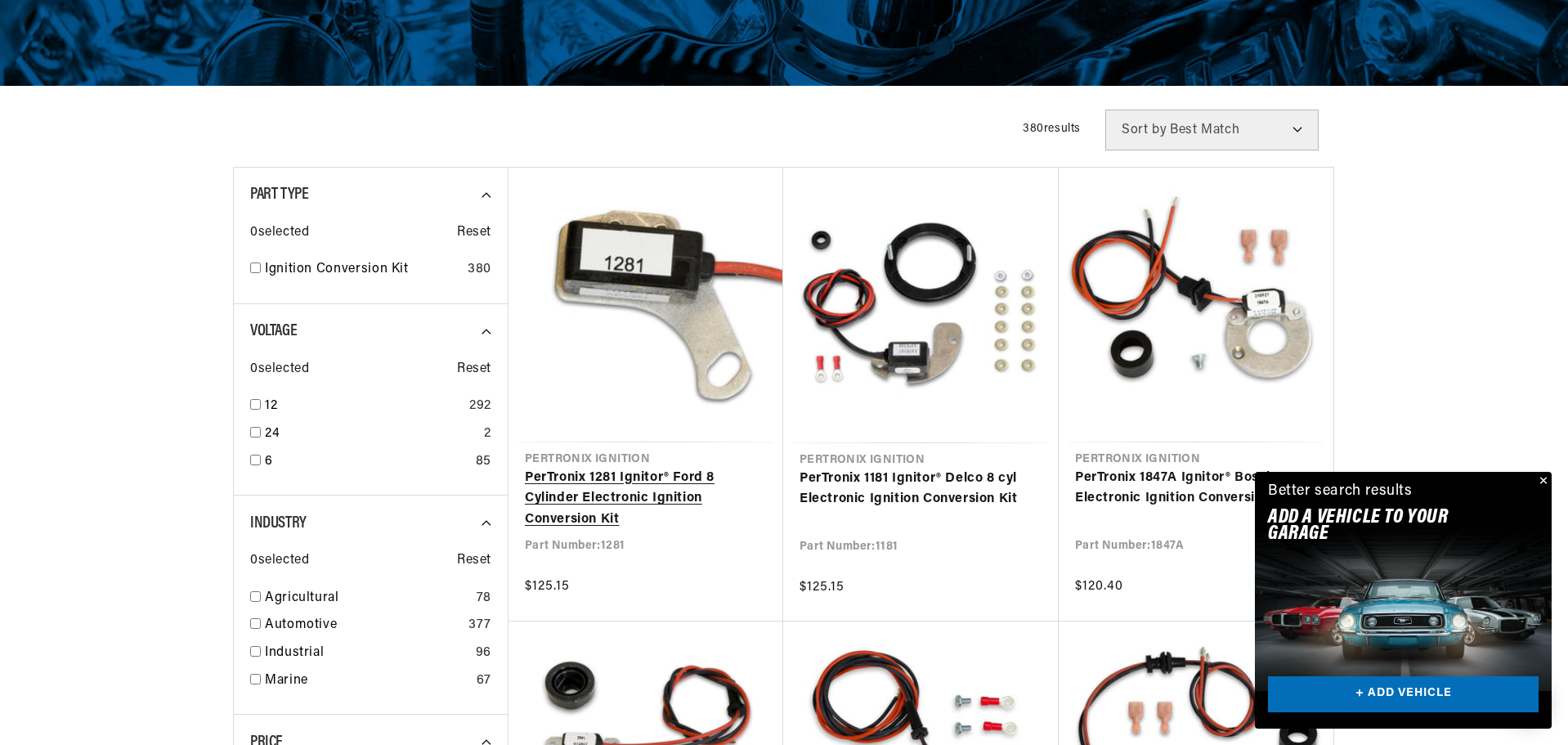
click at [585, 497] on link "PerTronix 1281 Ignitor® Ford 8 Cylinder Electronic Ignition Conversion Kit" at bounding box center [645, 499] width 242 height 63
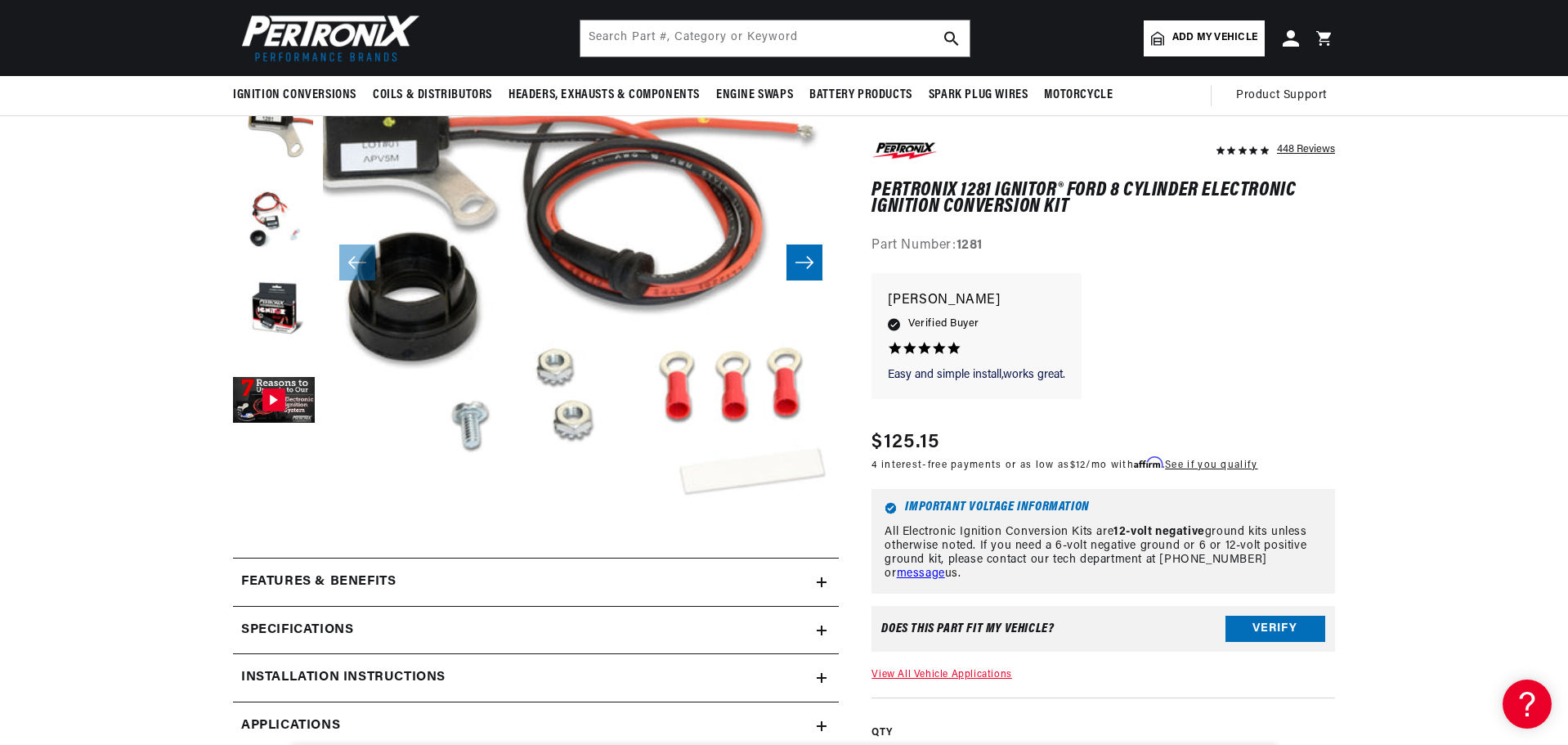
scroll to position [0, 496]
